Goal: Leave review/rating: Leave review/rating

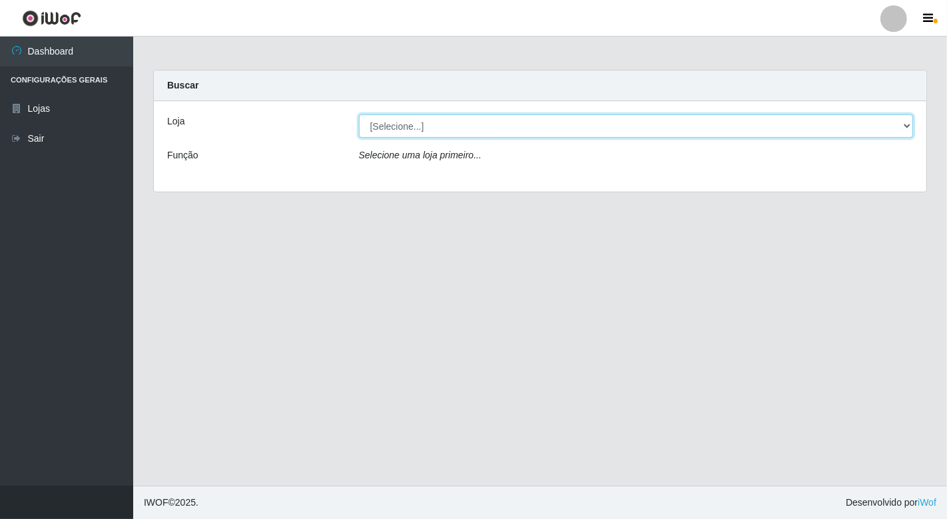
click at [882, 124] on select "[Selecione...] Nordestão - [GEOGRAPHIC_DATA]" at bounding box center [636, 126] width 555 height 23
select select "454"
click at [359, 115] on select "[Selecione...] Nordestão - [GEOGRAPHIC_DATA]" at bounding box center [636, 126] width 555 height 23
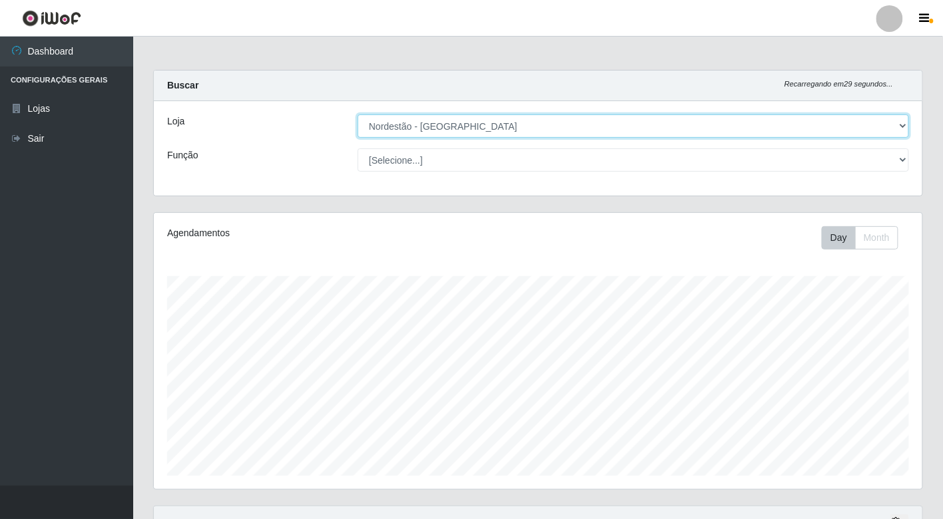
scroll to position [276, 768]
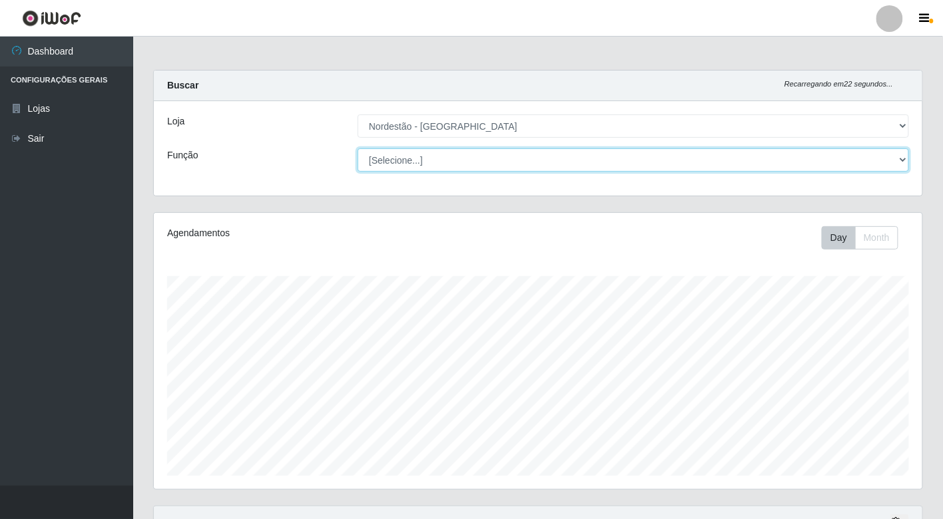
click at [561, 162] on select "[Selecione...] Balconista de Padaria Balconista de Padaria + Balconista de Pada…" at bounding box center [633, 160] width 551 height 23
select select "1"
click at [358, 149] on select "[Selecione...] Balconista de Padaria Balconista de Padaria + Balconista de Pada…" at bounding box center [633, 160] width 551 height 23
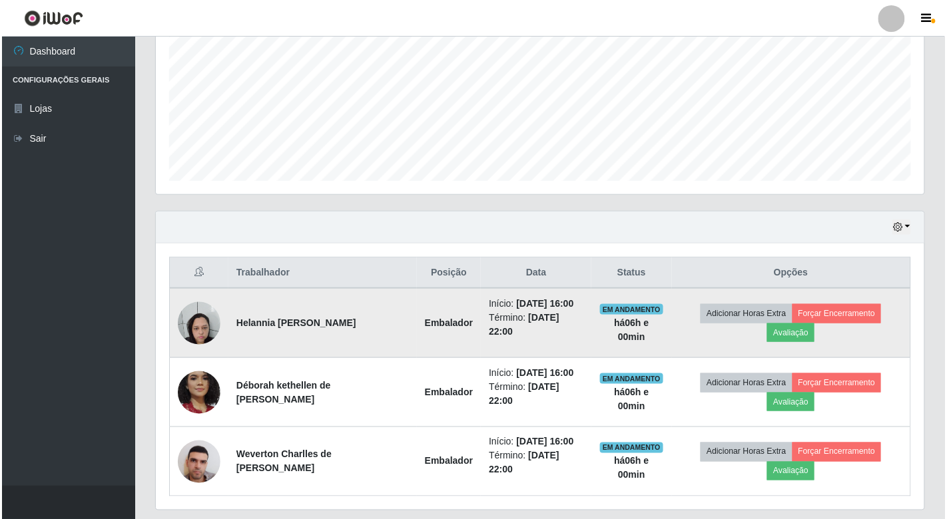
scroll to position [296, 0]
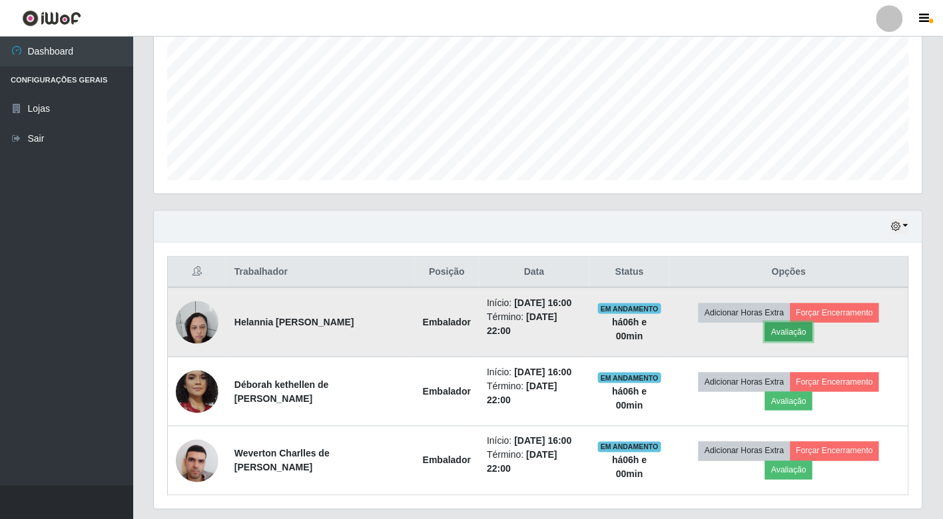
click at [802, 332] on button "Avaliação" at bounding box center [788, 332] width 47 height 19
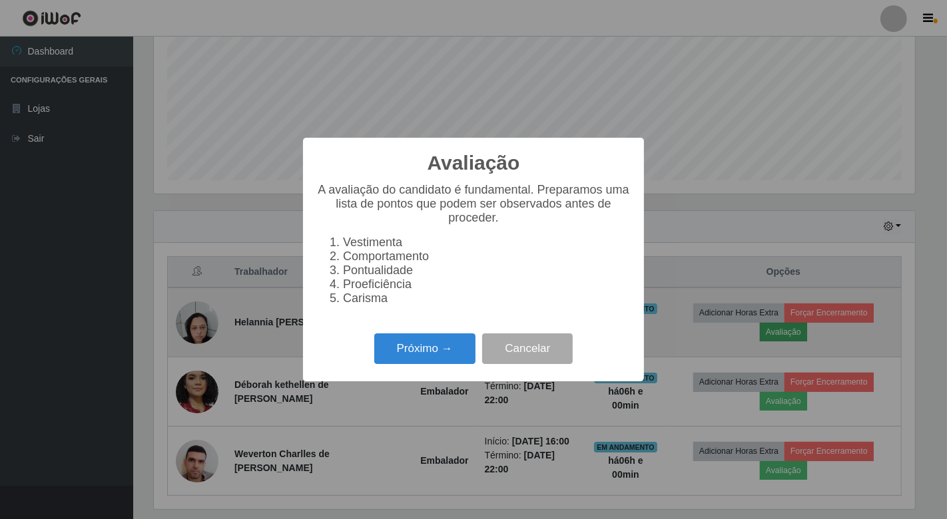
scroll to position [276, 760]
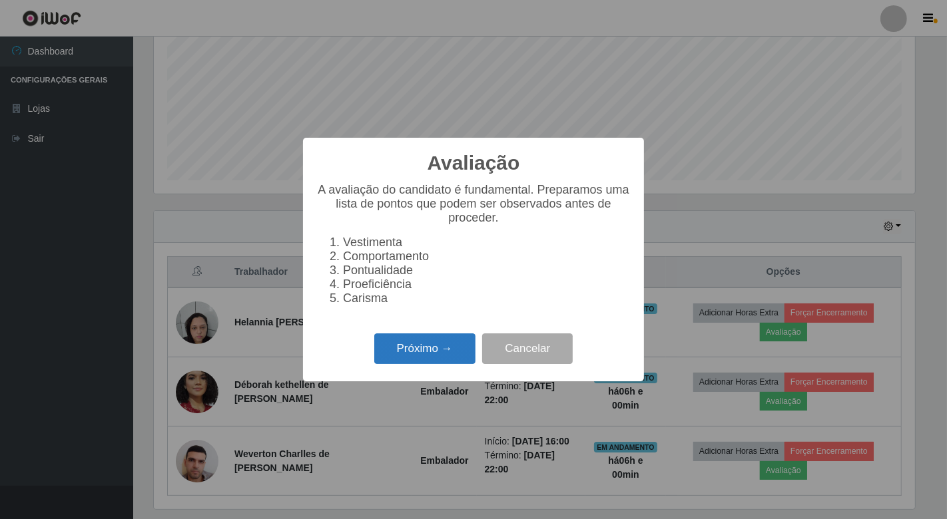
click at [449, 352] on button "Próximo →" at bounding box center [424, 349] width 101 height 31
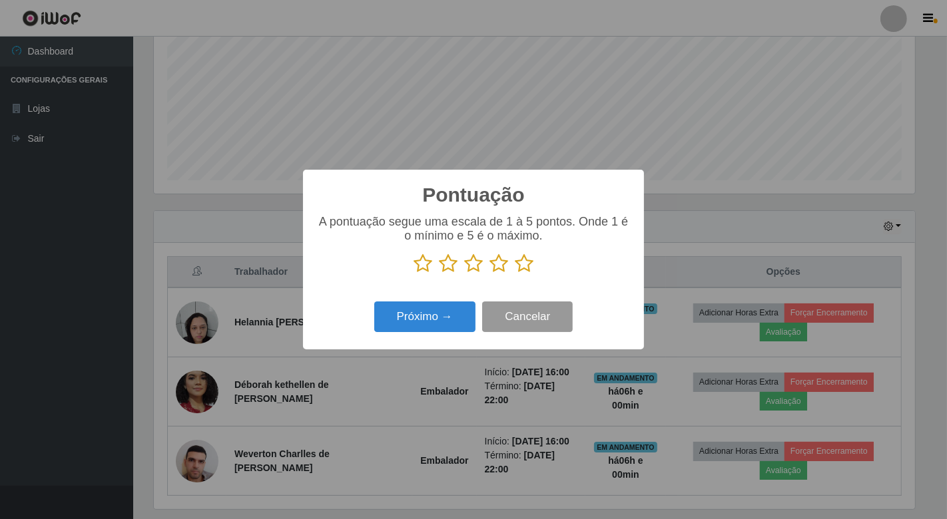
scroll to position [665644, 665159]
click at [524, 267] on icon at bounding box center [524, 264] width 19 height 20
click at [515, 274] on input "radio" at bounding box center [515, 274] width 0 height 0
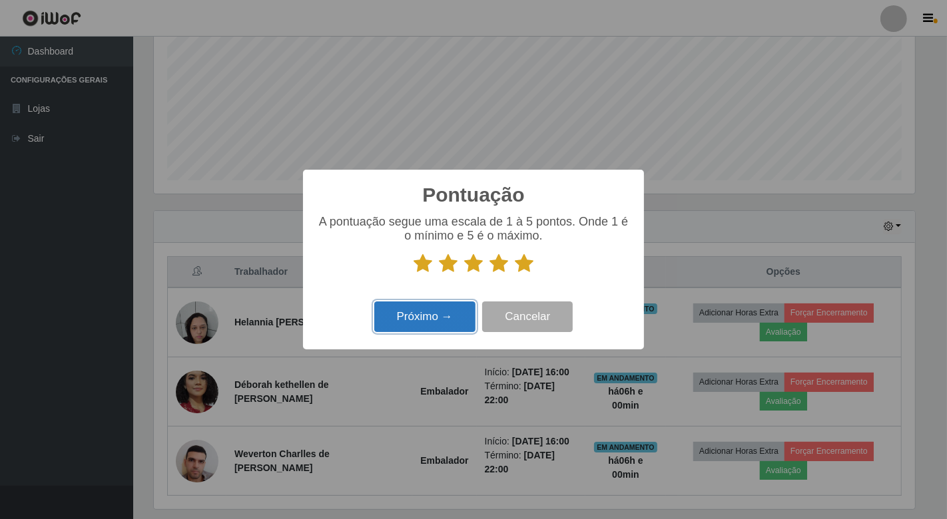
click at [453, 312] on button "Próximo →" at bounding box center [424, 317] width 101 height 31
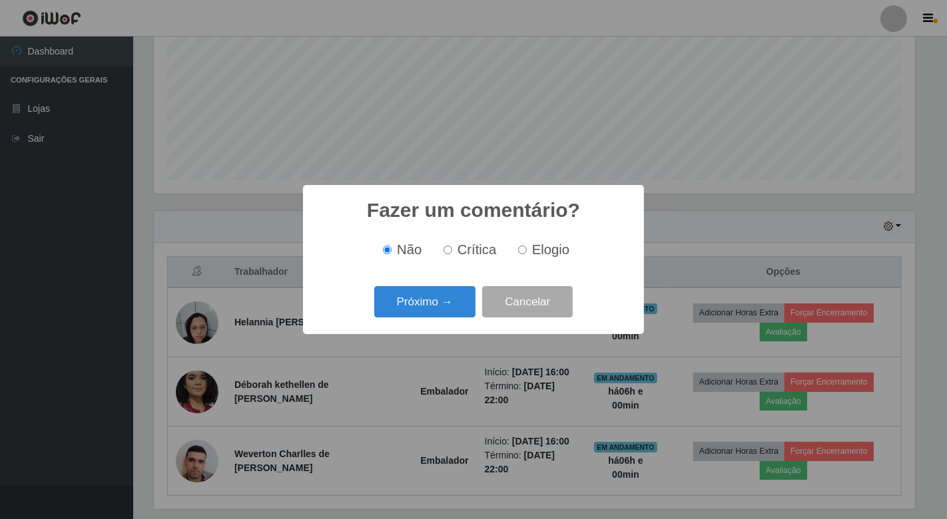
drag, startPoint x: 520, startPoint y: 246, endPoint x: 491, endPoint y: 262, distance: 33.4
click at [521, 247] on input "Elogio" at bounding box center [522, 250] width 9 height 9
radio input "true"
click at [432, 298] on button "Próximo →" at bounding box center [424, 301] width 101 height 31
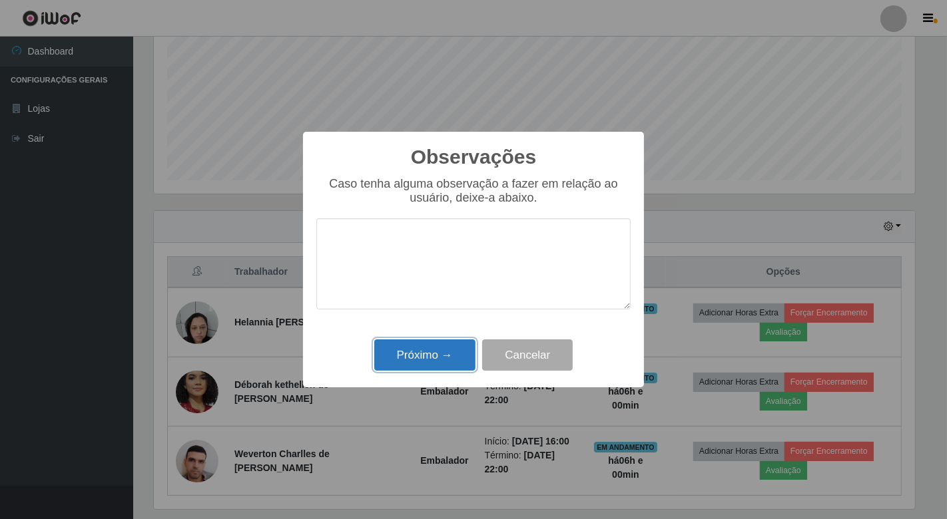
click at [456, 348] on button "Próximo →" at bounding box center [424, 355] width 101 height 31
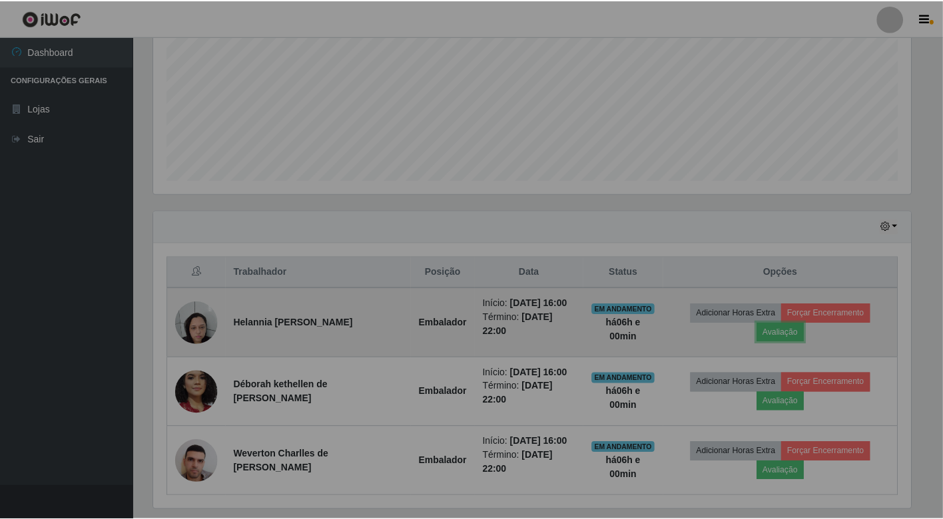
scroll to position [276, 768]
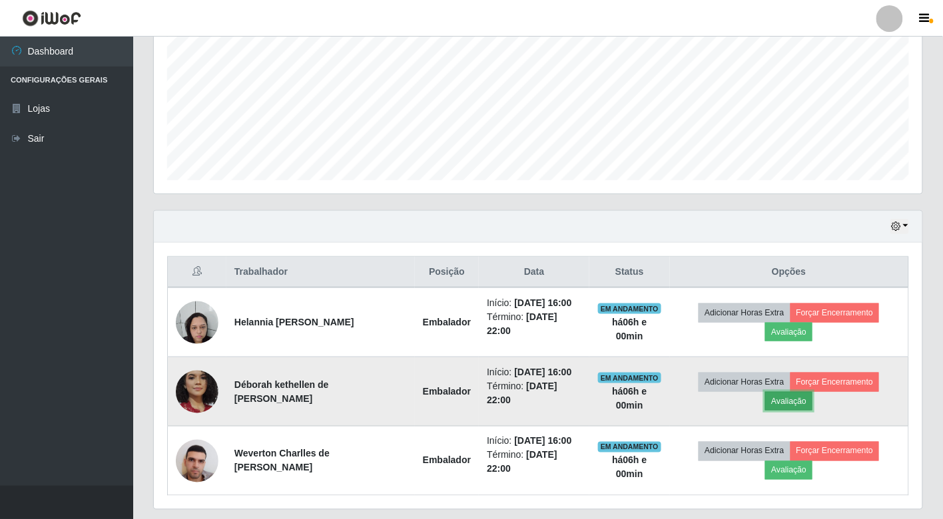
click at [796, 397] on button "Avaliação" at bounding box center [788, 401] width 47 height 19
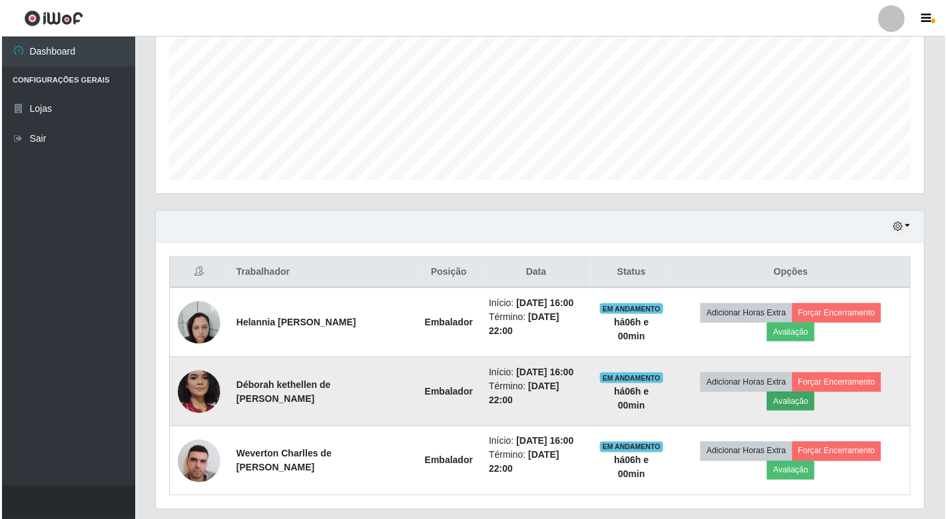
scroll to position [276, 760]
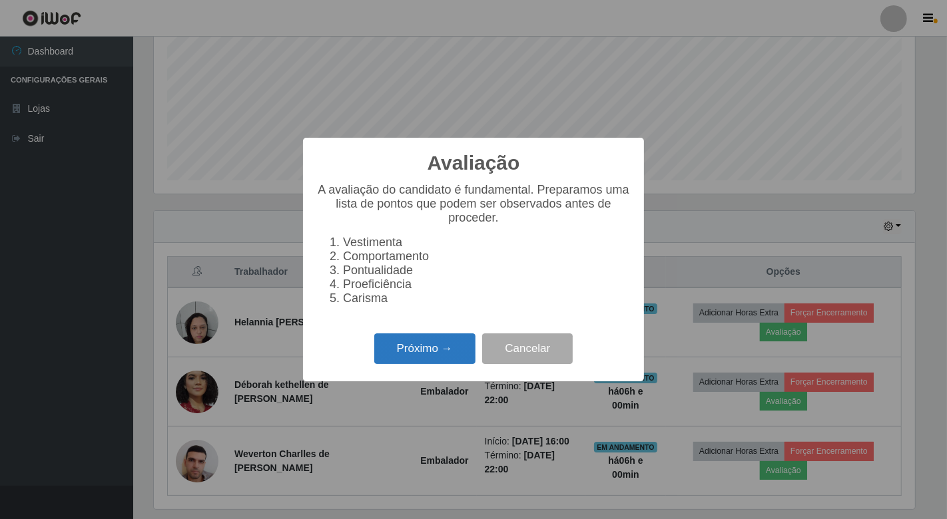
drag, startPoint x: 414, startPoint y: 344, endPoint x: 426, endPoint y: 348, distance: 12.4
click at [426, 348] on button "Próximo →" at bounding box center [424, 349] width 101 height 31
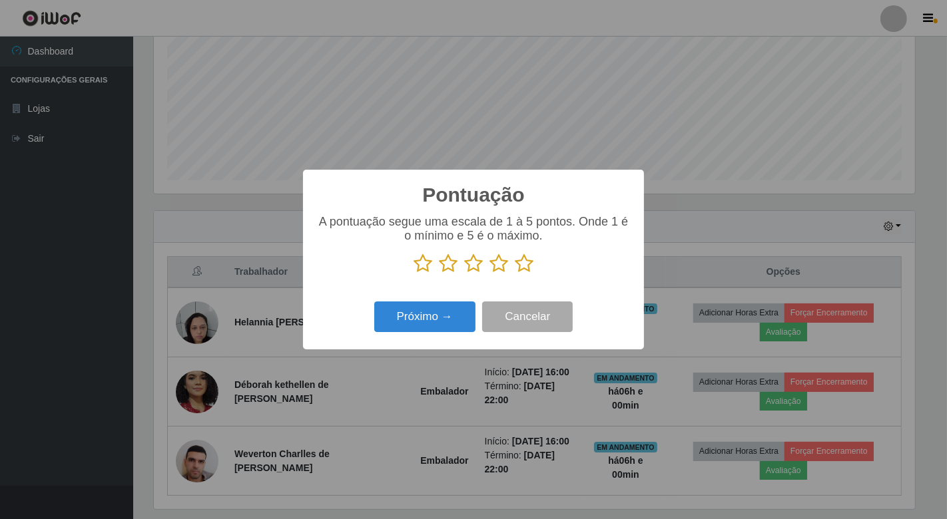
click at [521, 258] on icon at bounding box center [524, 264] width 19 height 20
click at [515, 274] on input "radio" at bounding box center [515, 274] width 0 height 0
click at [413, 325] on button "Próximo →" at bounding box center [424, 317] width 101 height 31
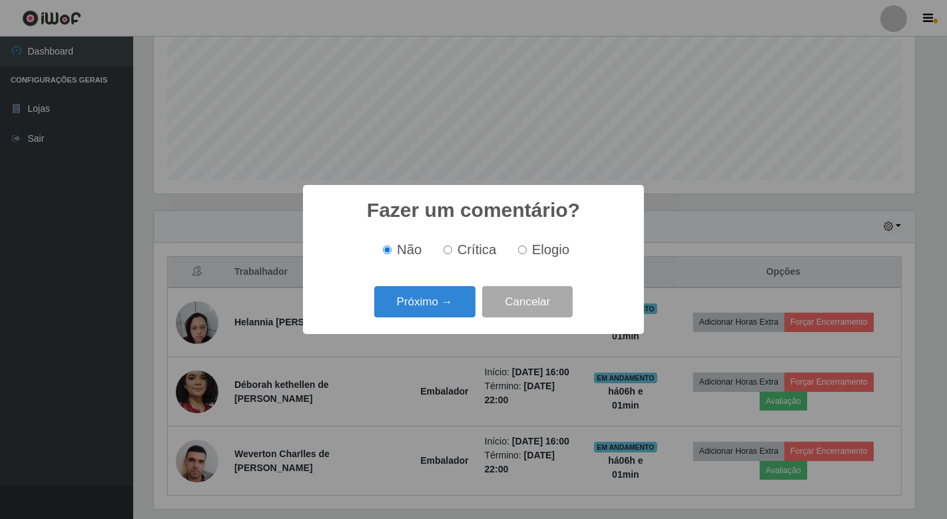
click at [521, 254] on input "Elogio" at bounding box center [522, 250] width 9 height 9
radio input "true"
click at [446, 300] on button "Próximo →" at bounding box center [424, 301] width 101 height 31
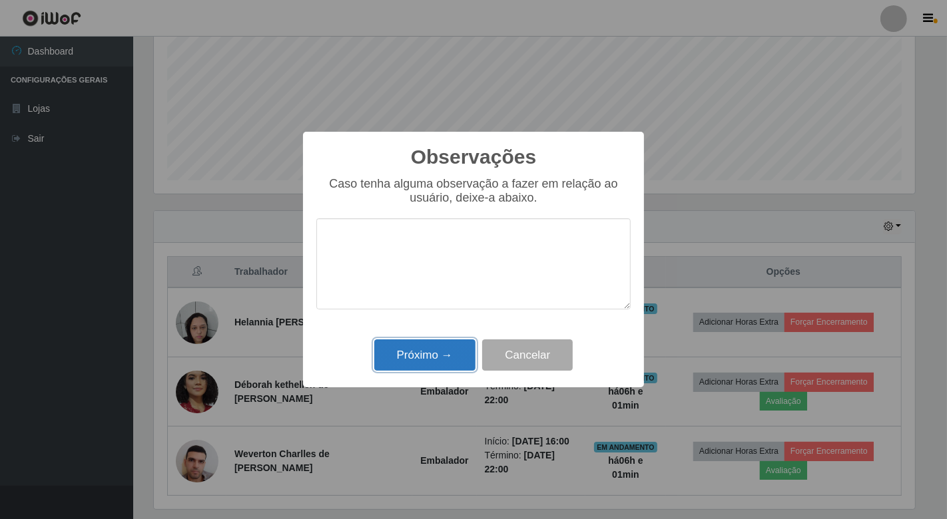
click at [455, 347] on button "Próximo →" at bounding box center [424, 355] width 101 height 31
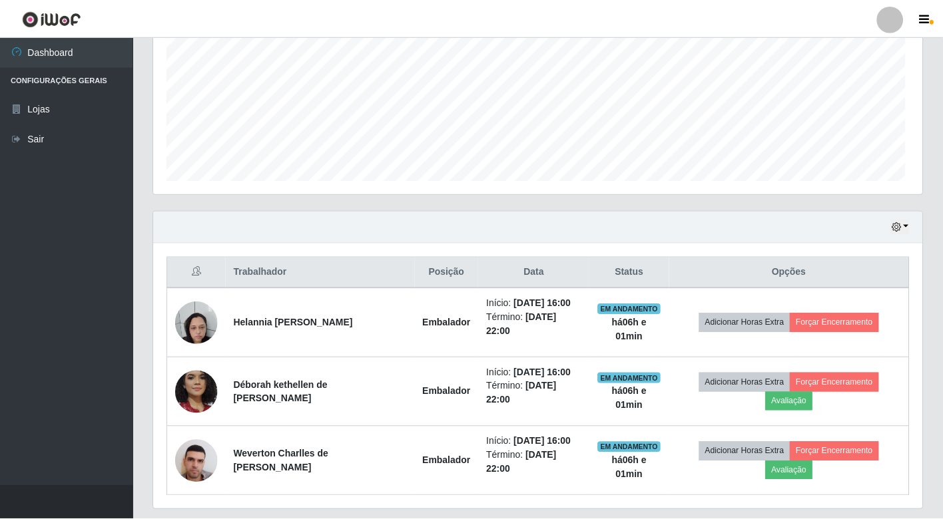
scroll to position [276, 768]
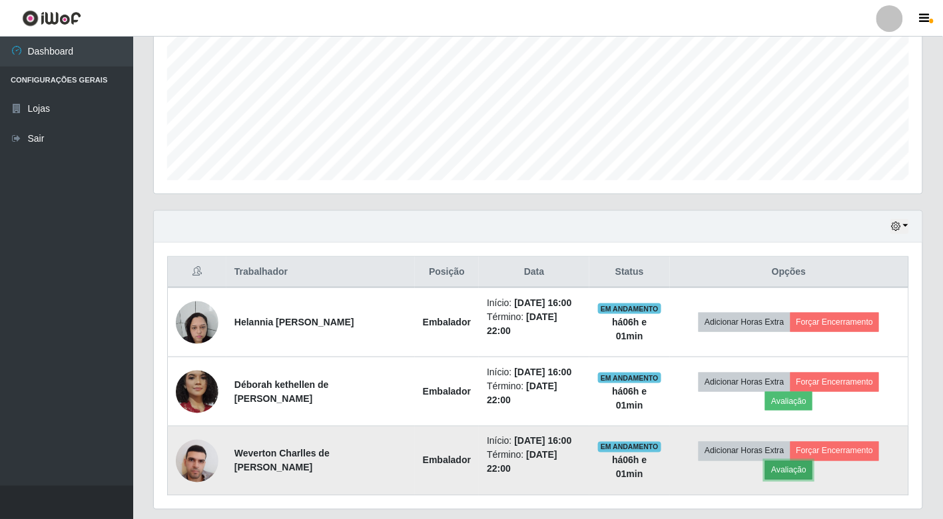
click at [791, 471] on button "Avaliação" at bounding box center [788, 470] width 47 height 19
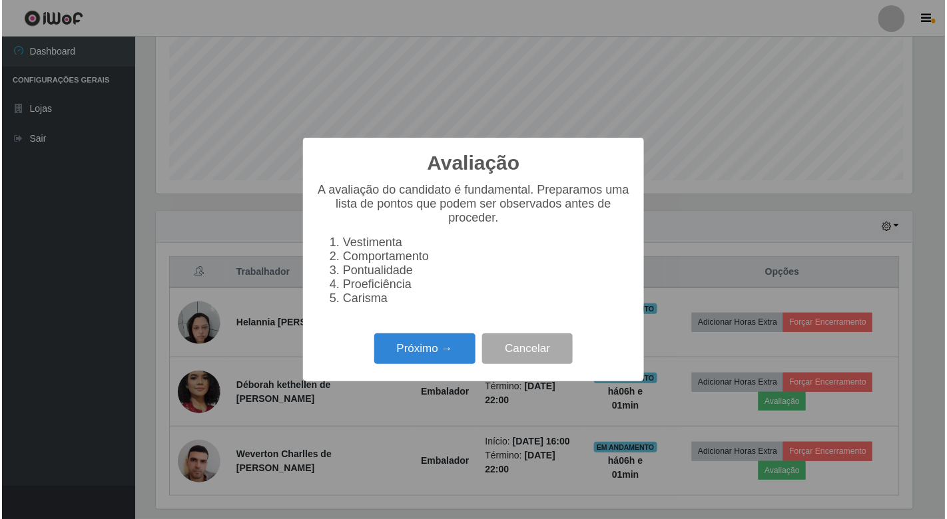
scroll to position [276, 760]
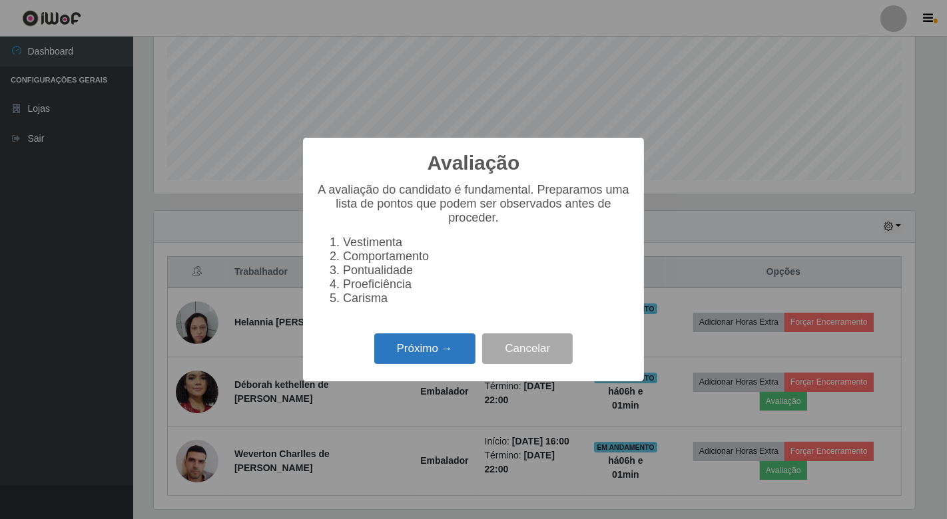
click at [414, 347] on button "Próximo →" at bounding box center [424, 349] width 101 height 31
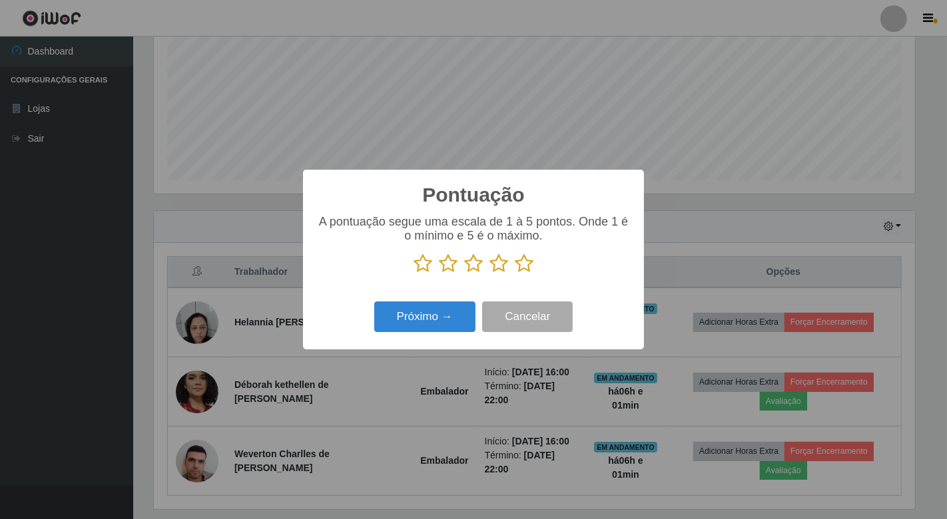
click at [527, 271] on icon at bounding box center [524, 264] width 19 height 20
click at [515, 274] on input "radio" at bounding box center [515, 274] width 0 height 0
click at [442, 322] on button "Próximo →" at bounding box center [424, 317] width 101 height 31
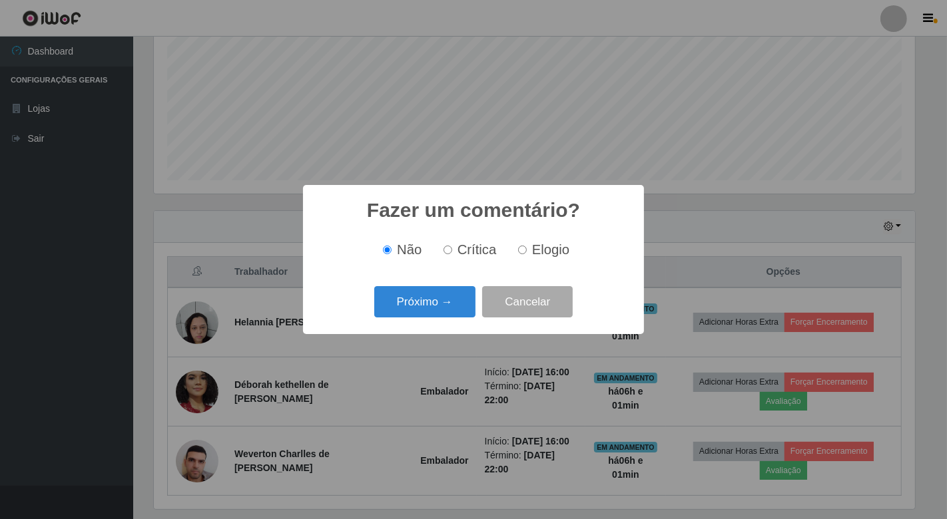
click at [529, 249] on label "Elogio" at bounding box center [541, 249] width 57 height 15
click at [527, 249] on input "Elogio" at bounding box center [522, 250] width 9 height 9
radio input "true"
click at [420, 312] on button "Próximo →" at bounding box center [424, 301] width 101 height 31
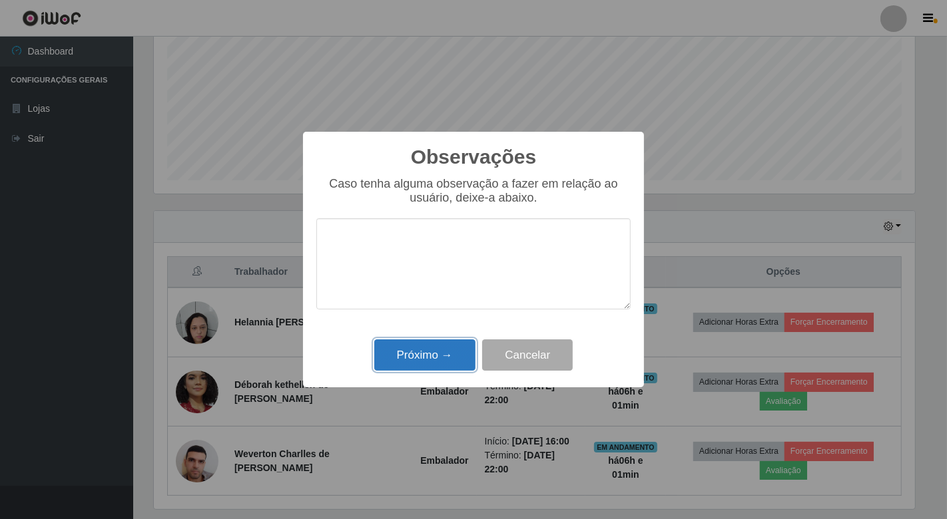
click at [434, 361] on button "Próximo →" at bounding box center [424, 355] width 101 height 31
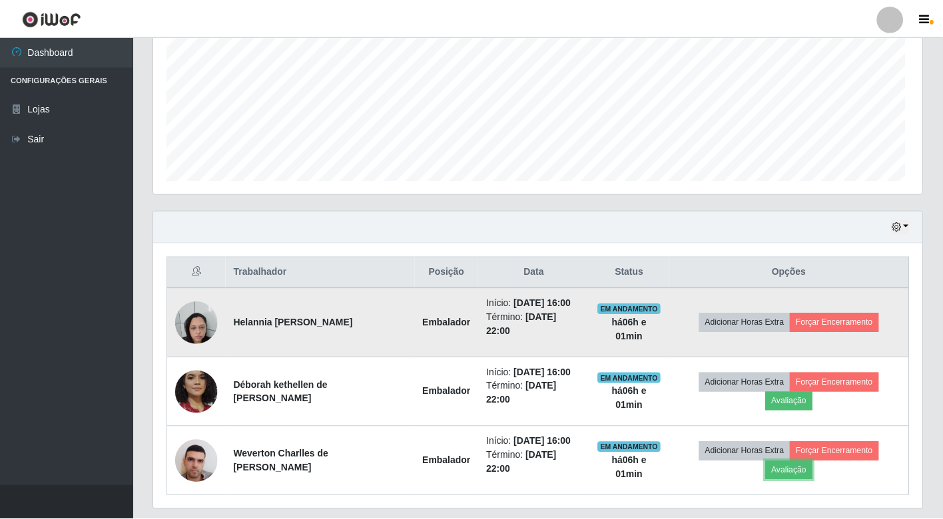
scroll to position [276, 768]
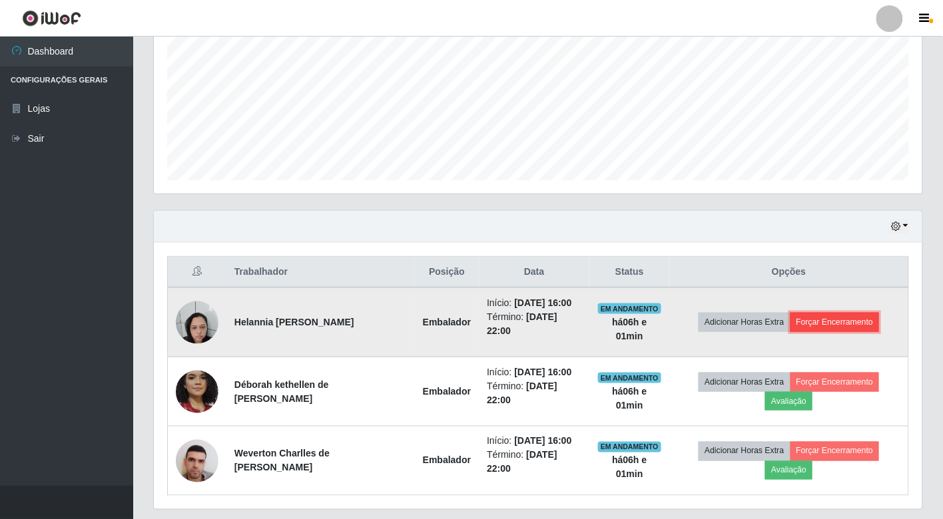
click at [843, 328] on button "Forçar Encerramento" at bounding box center [834, 322] width 89 height 19
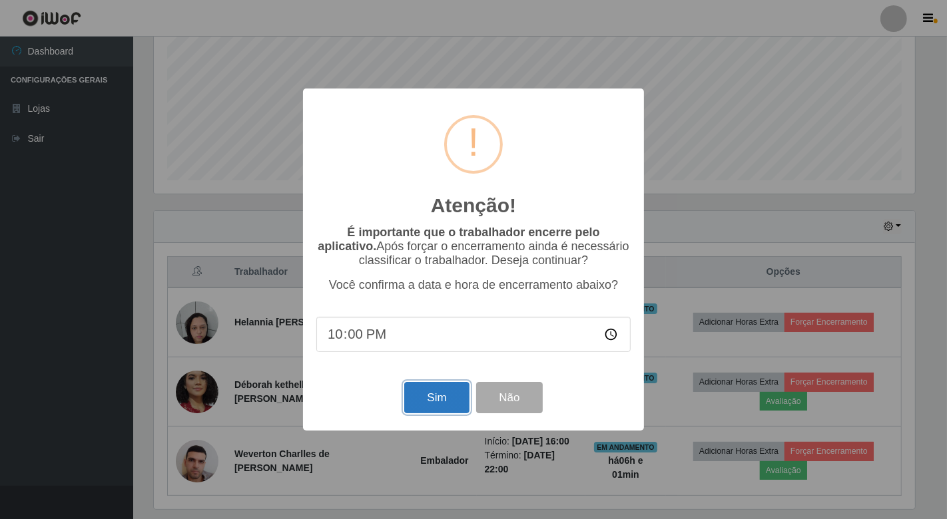
click at [447, 401] on button "Sim" at bounding box center [436, 397] width 65 height 31
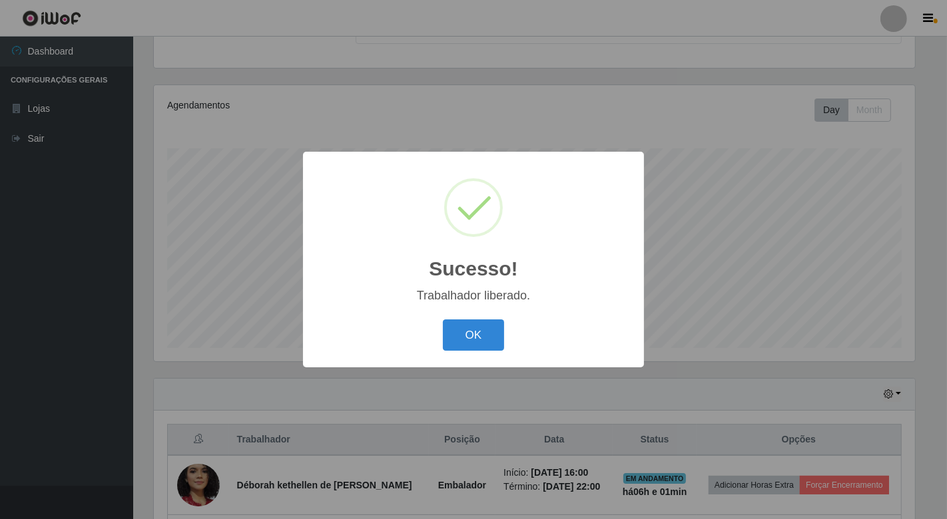
drag, startPoint x: 471, startPoint y: 351, endPoint x: 529, endPoint y: 320, distance: 65.5
click at [473, 350] on div "OK Cancel" at bounding box center [473, 335] width 314 height 38
click at [467, 336] on button "OK" at bounding box center [474, 335] width 62 height 31
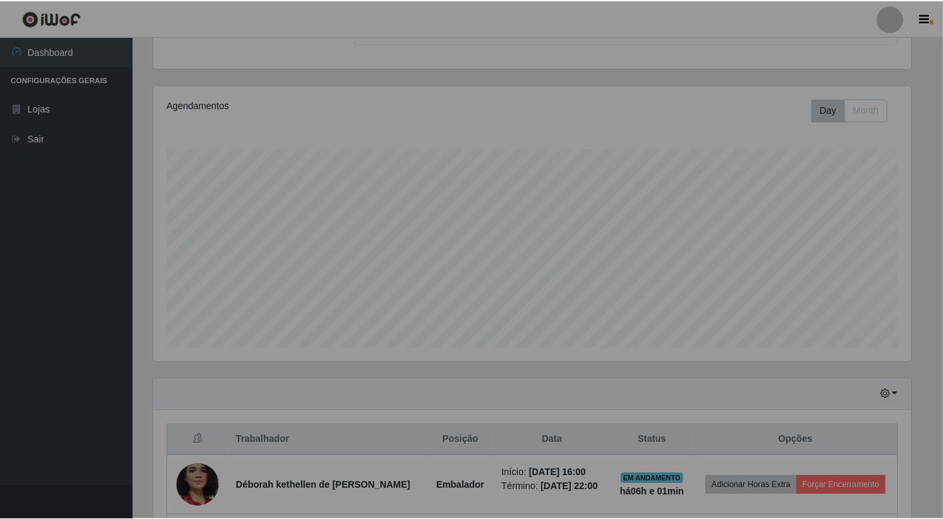
scroll to position [0, 0]
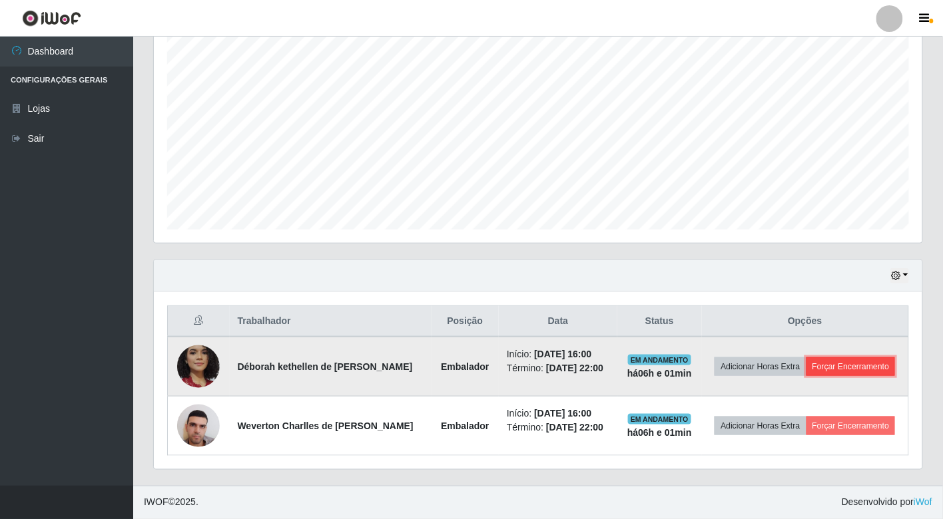
click at [863, 358] on button "Forçar Encerramento" at bounding box center [850, 367] width 89 height 19
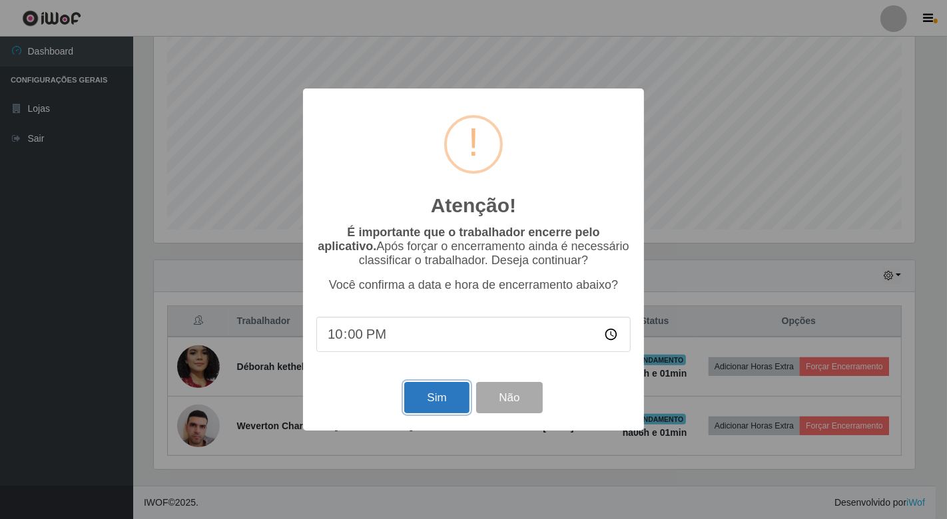
click at [449, 402] on button "Sim" at bounding box center [436, 397] width 65 height 31
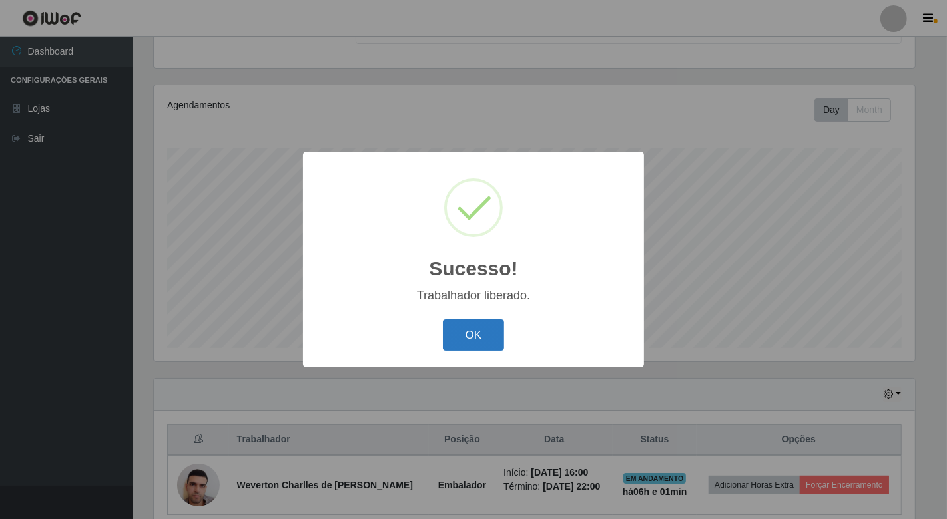
click at [475, 334] on button "OK" at bounding box center [474, 335] width 62 height 31
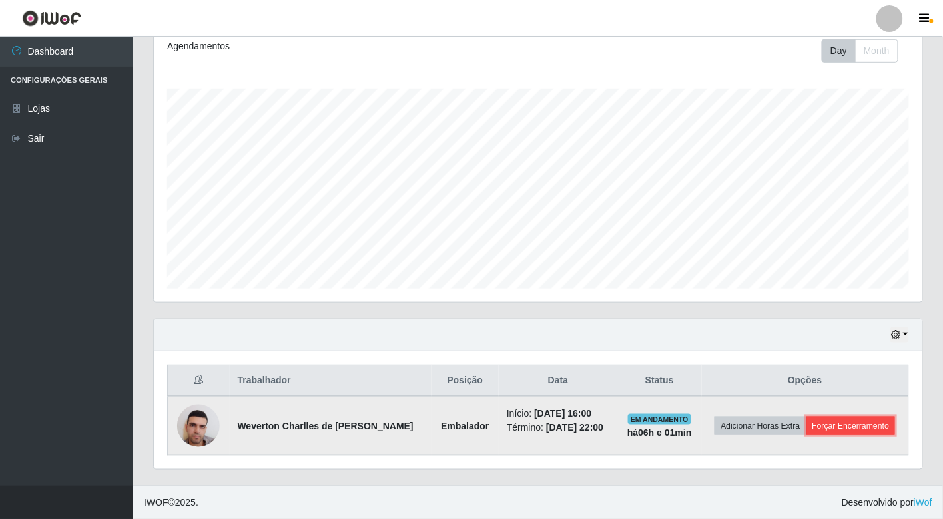
click at [861, 418] on button "Forçar Encerramento" at bounding box center [850, 426] width 89 height 19
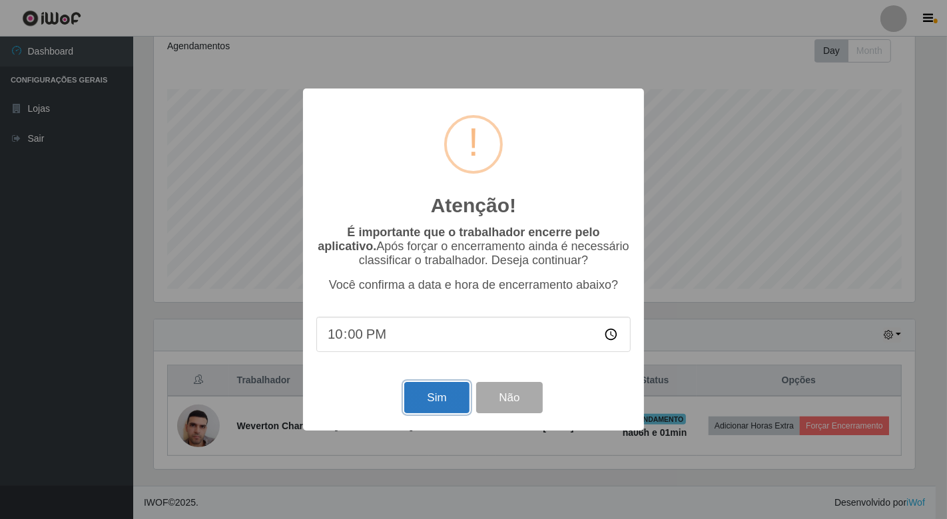
click at [418, 388] on button "Sim" at bounding box center [436, 397] width 65 height 31
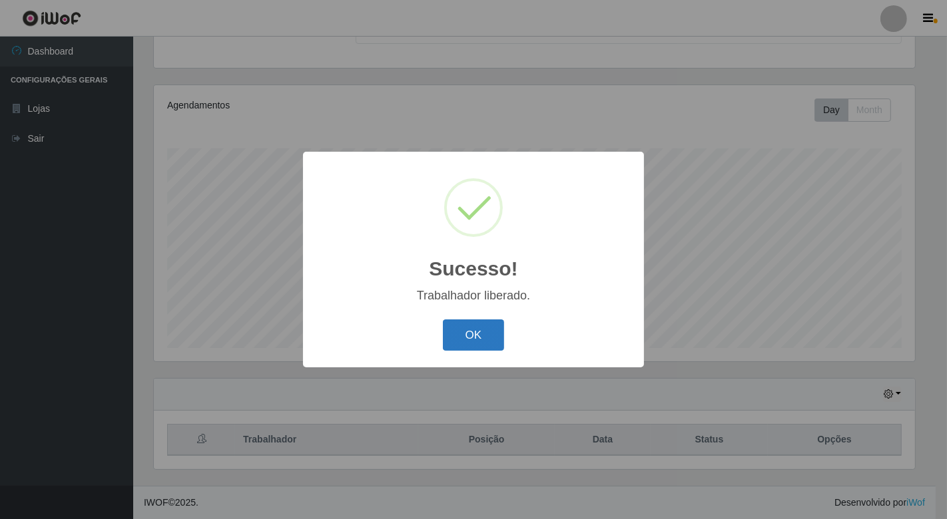
click at [486, 334] on button "OK" at bounding box center [474, 335] width 62 height 31
